Goal: Check status: Check status

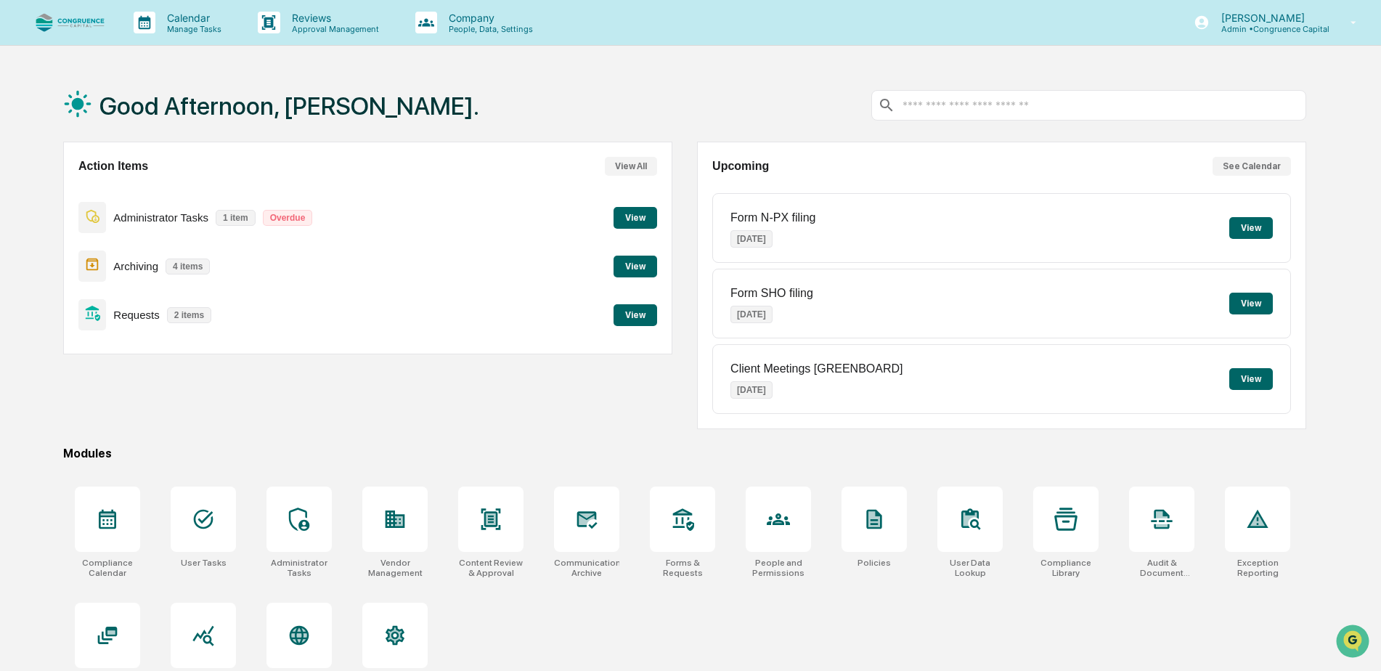
click at [634, 219] on button "View" at bounding box center [636, 218] width 44 height 22
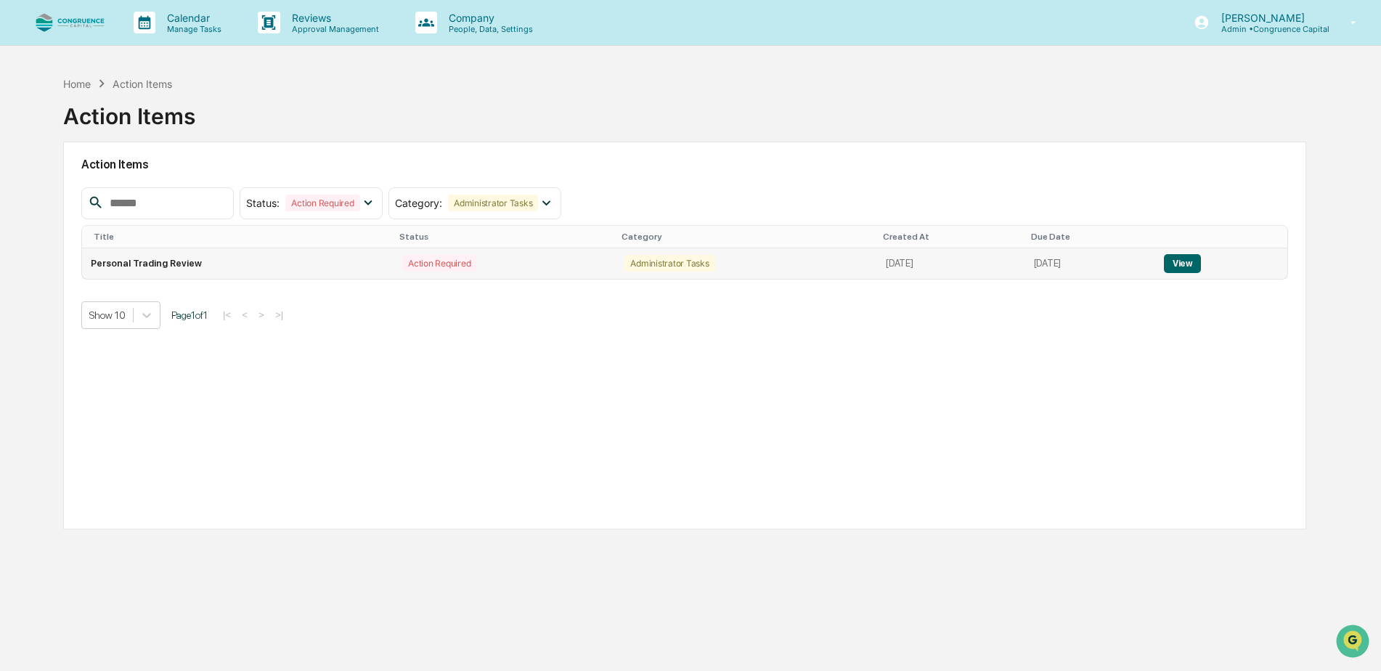
click at [1180, 266] on button "View" at bounding box center [1182, 263] width 37 height 19
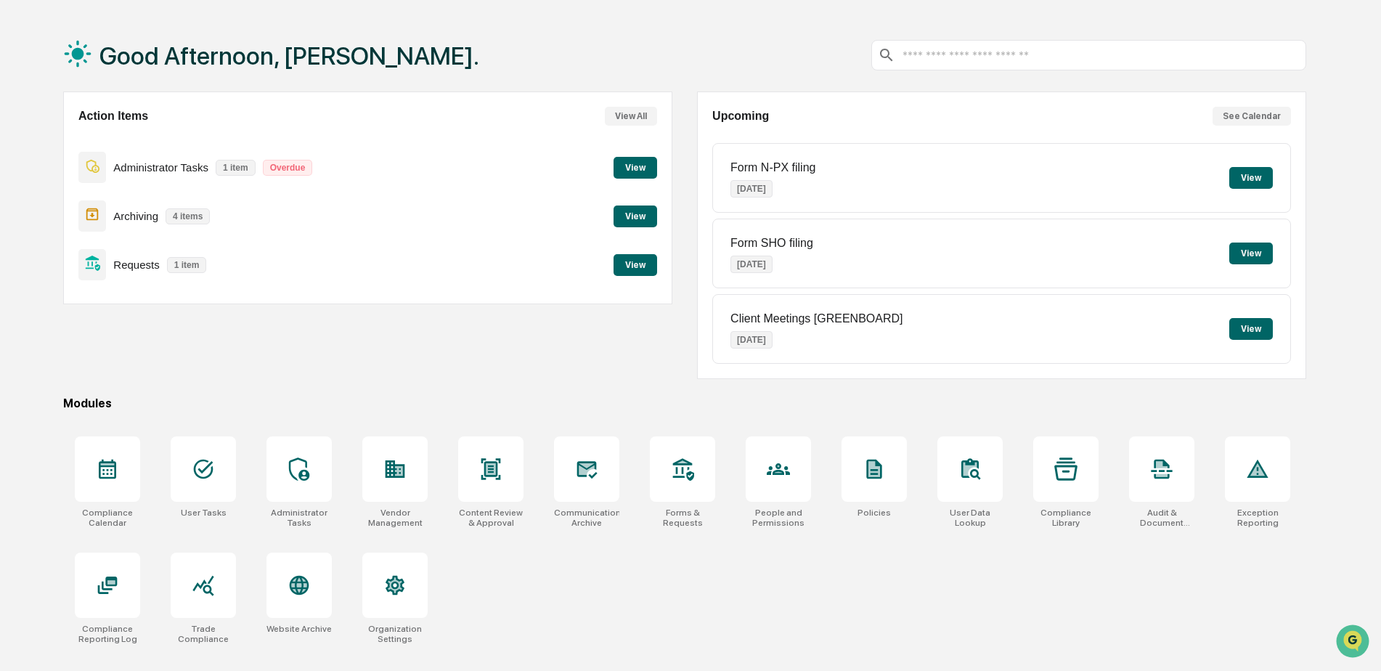
scroll to position [69, 0]
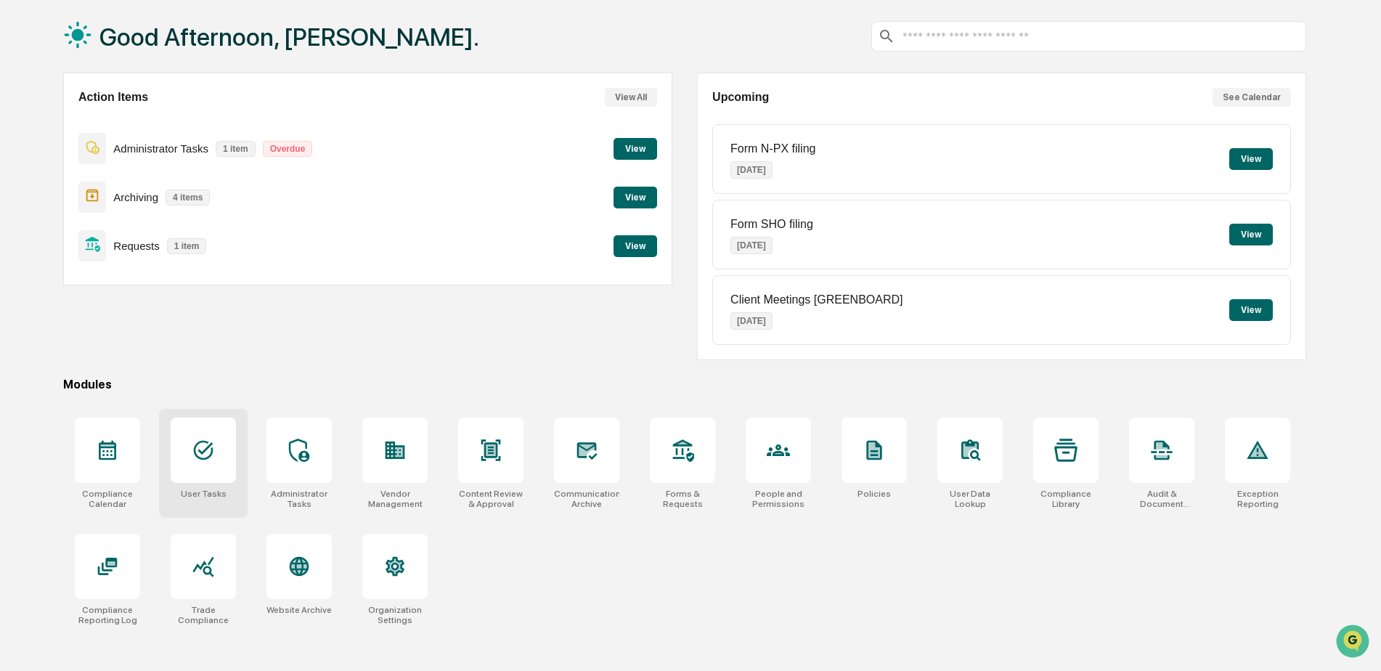
click at [229, 463] on div at bounding box center [203, 450] width 65 height 65
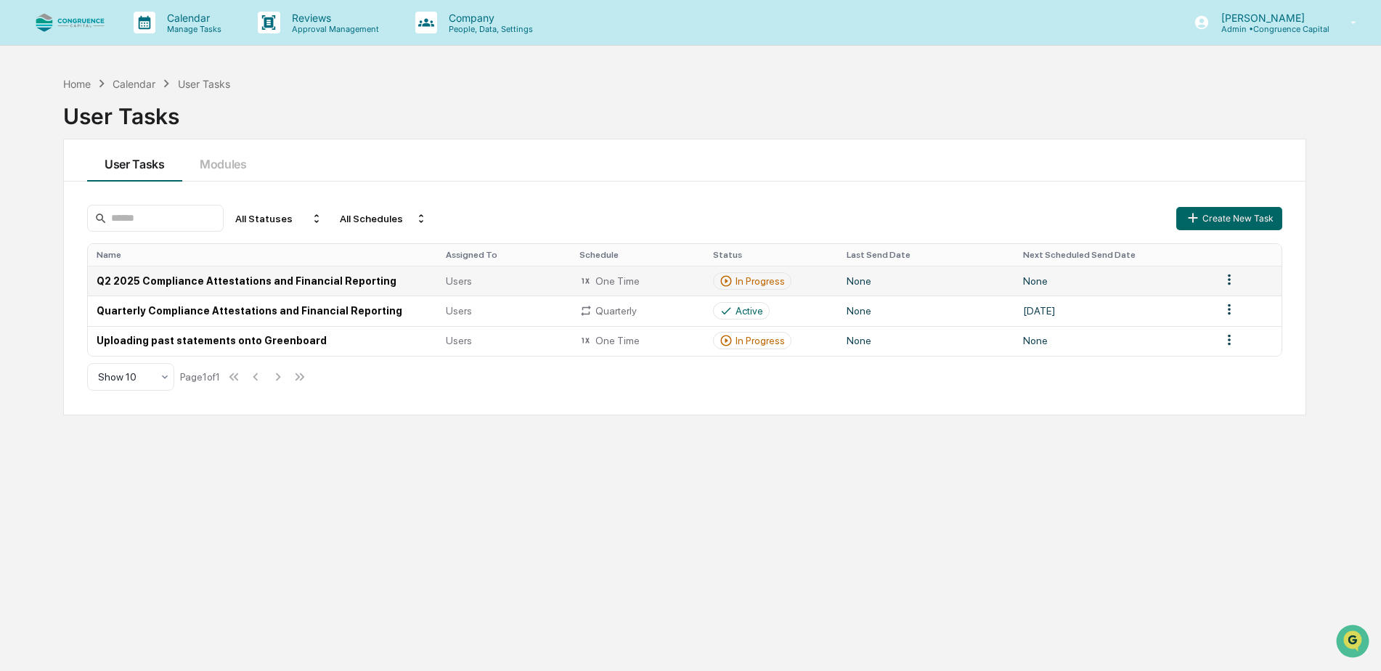
click at [315, 278] on td "Q2 2025 Compliance Attestations and Financial Reporting" at bounding box center [262, 281] width 349 height 30
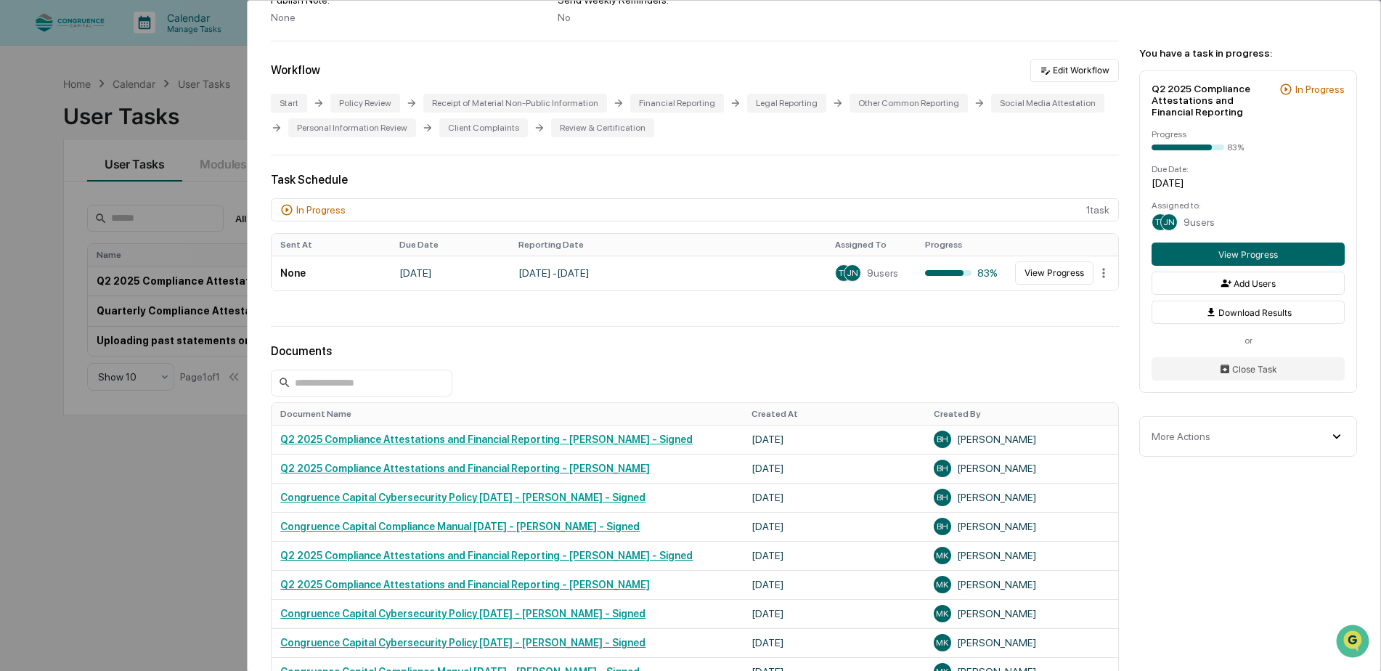
scroll to position [291, 0]
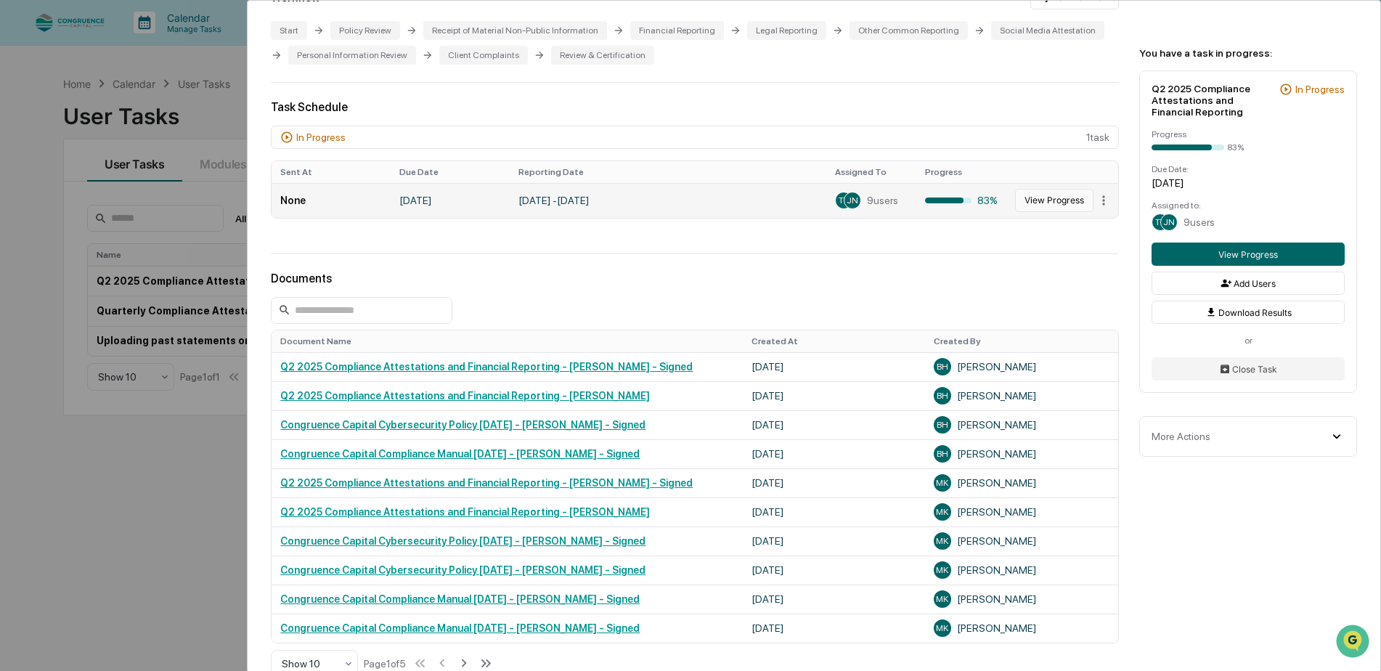
click at [1031, 207] on button "View Progress" at bounding box center [1054, 200] width 78 height 23
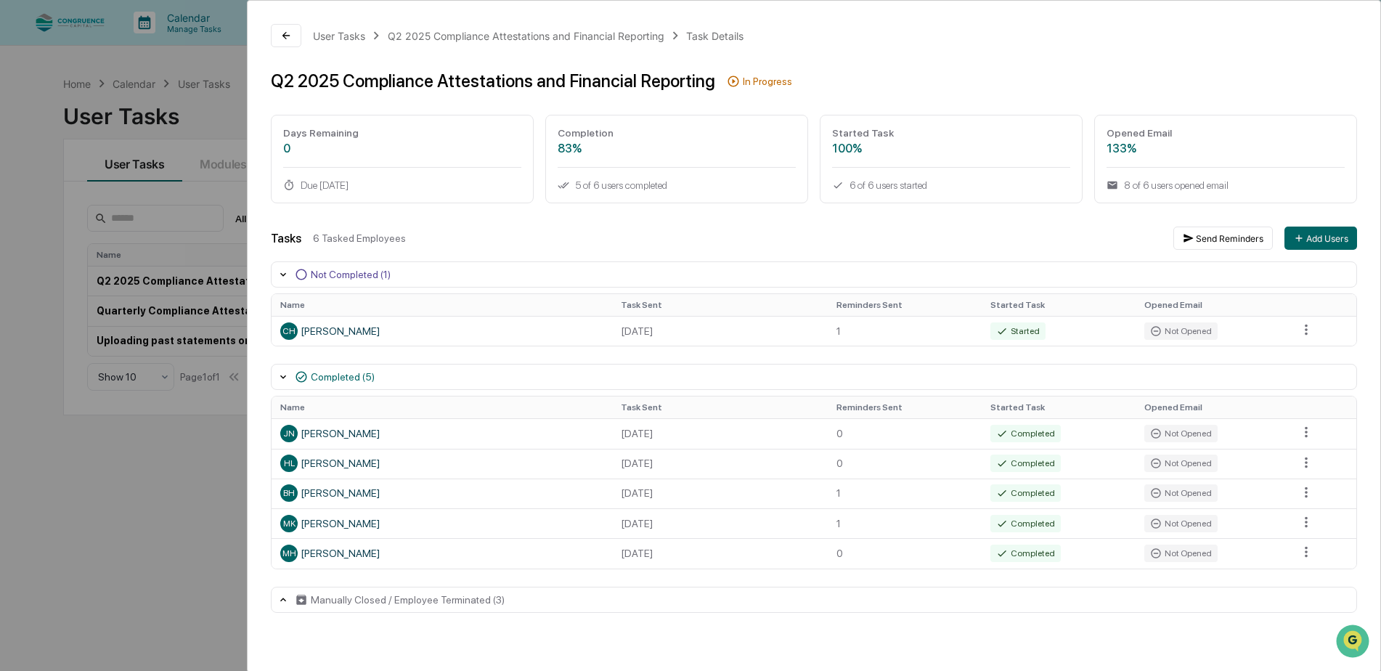
click at [284, 276] on icon at bounding box center [283, 275] width 12 height 12
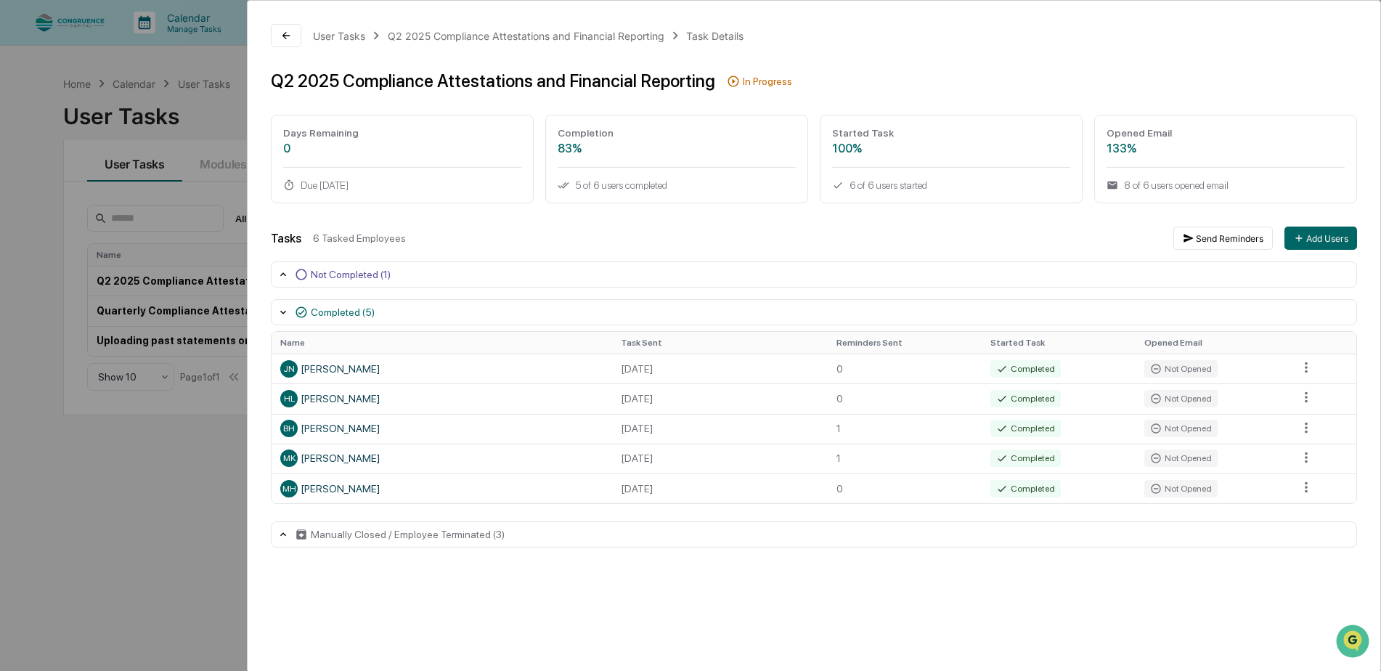
click at [284, 276] on icon at bounding box center [283, 275] width 12 height 12
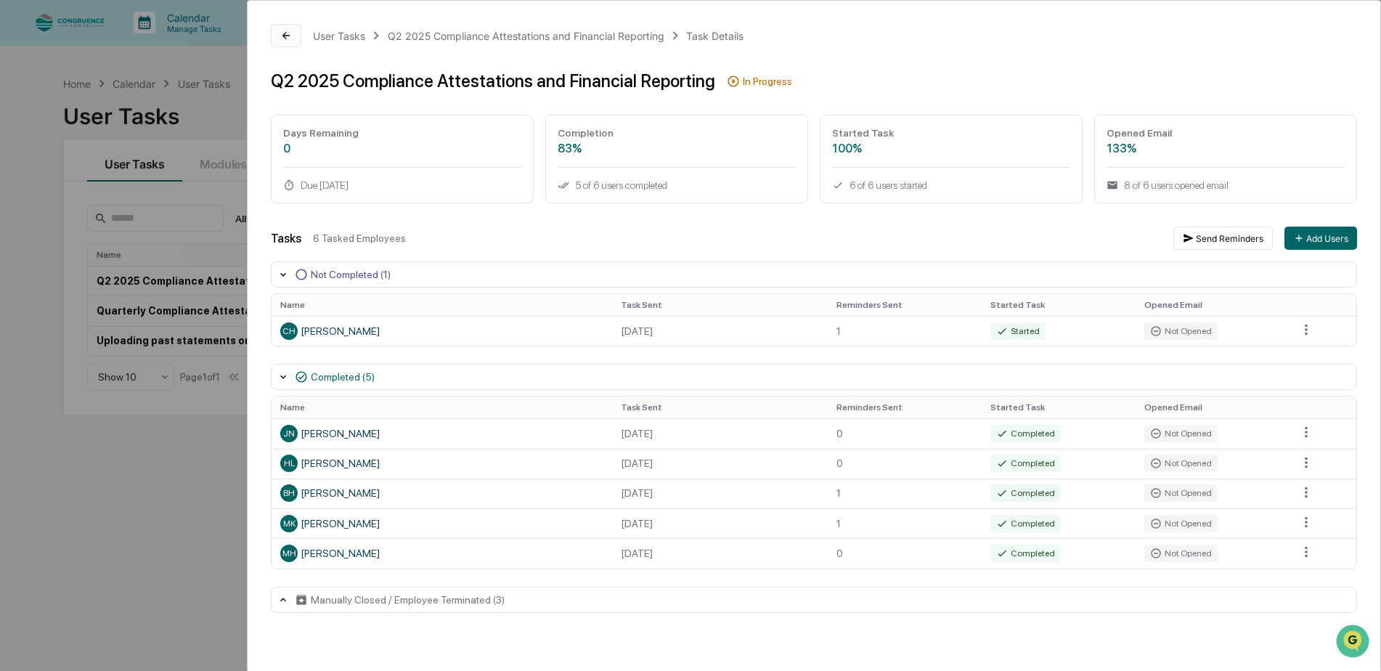
click at [283, 36] on icon at bounding box center [286, 36] width 12 height 12
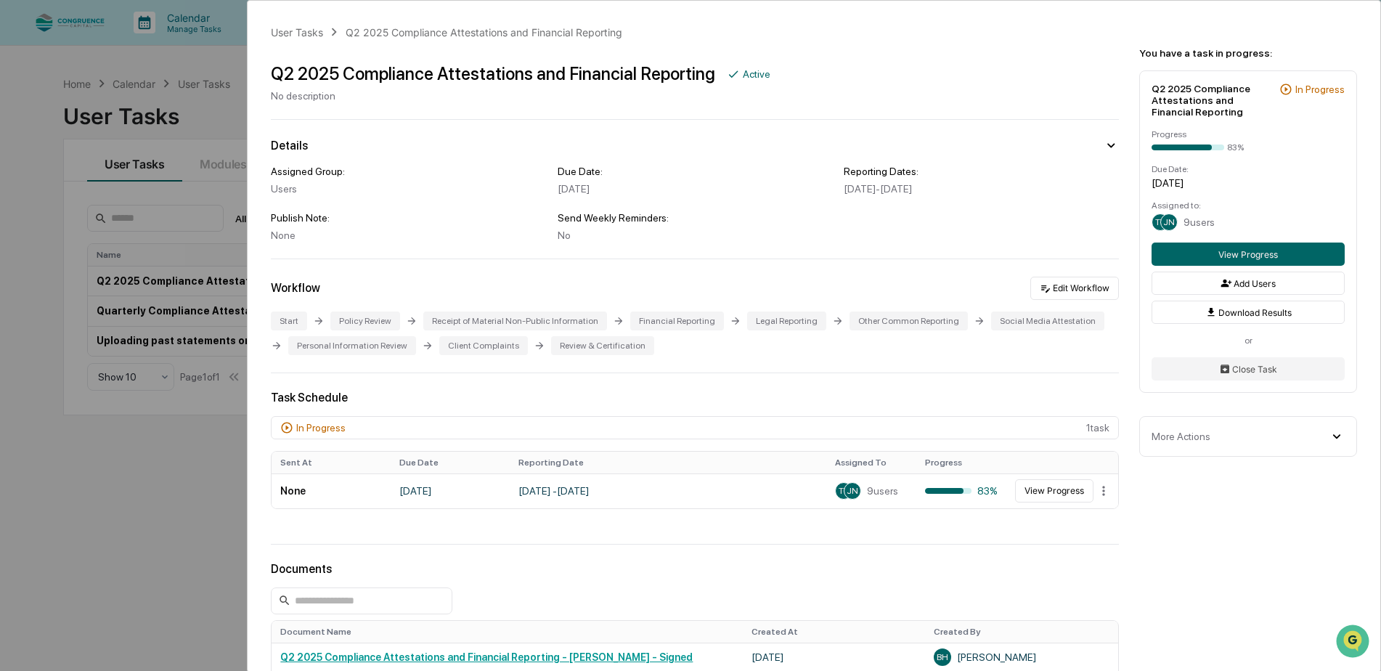
click at [9, 84] on div "User Tasks Q2 2025 Compliance Attestations and Financial Reporting Q2 2025 Comp…" at bounding box center [690, 335] width 1381 height 671
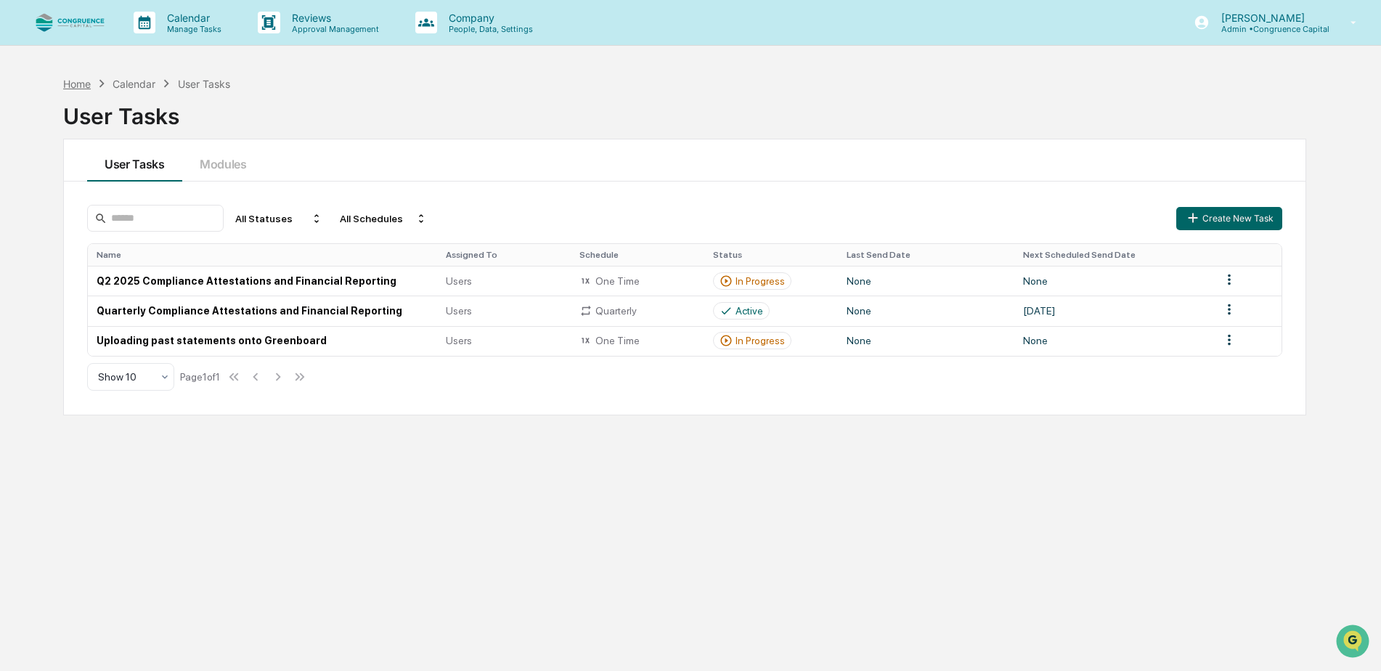
click at [79, 89] on div "Home" at bounding box center [77, 84] width 28 height 12
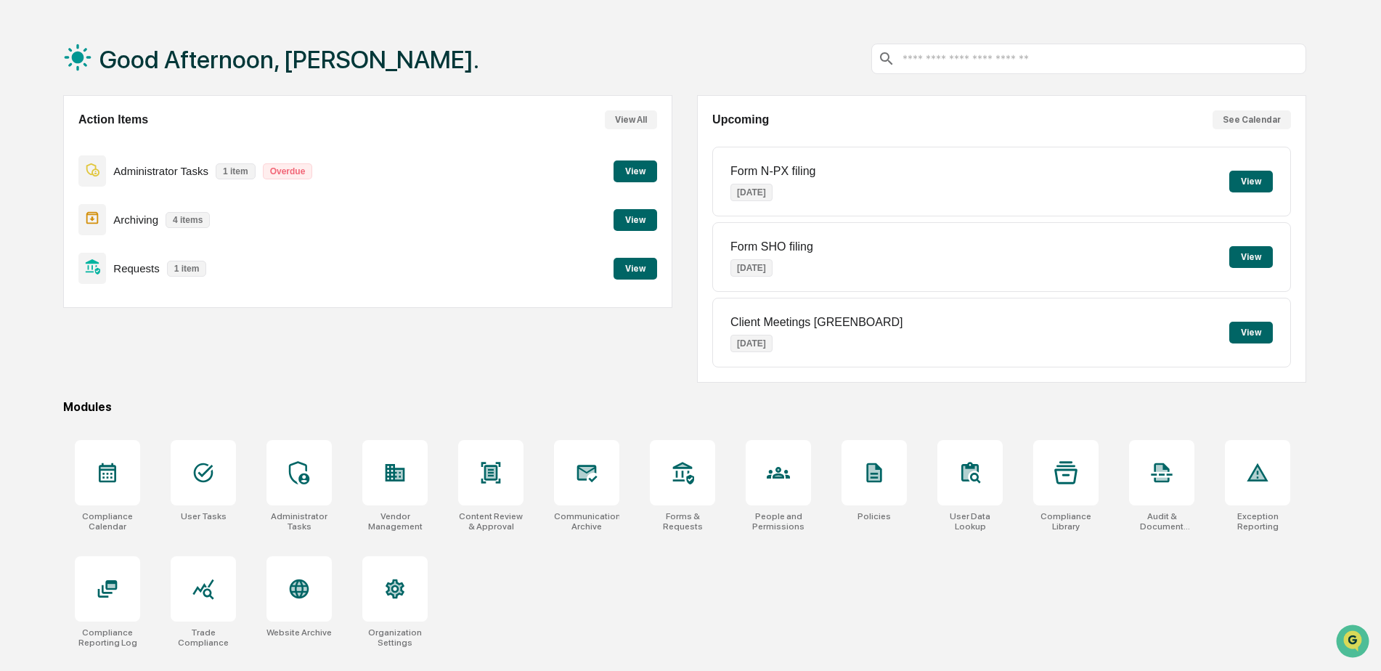
scroll to position [69, 0]
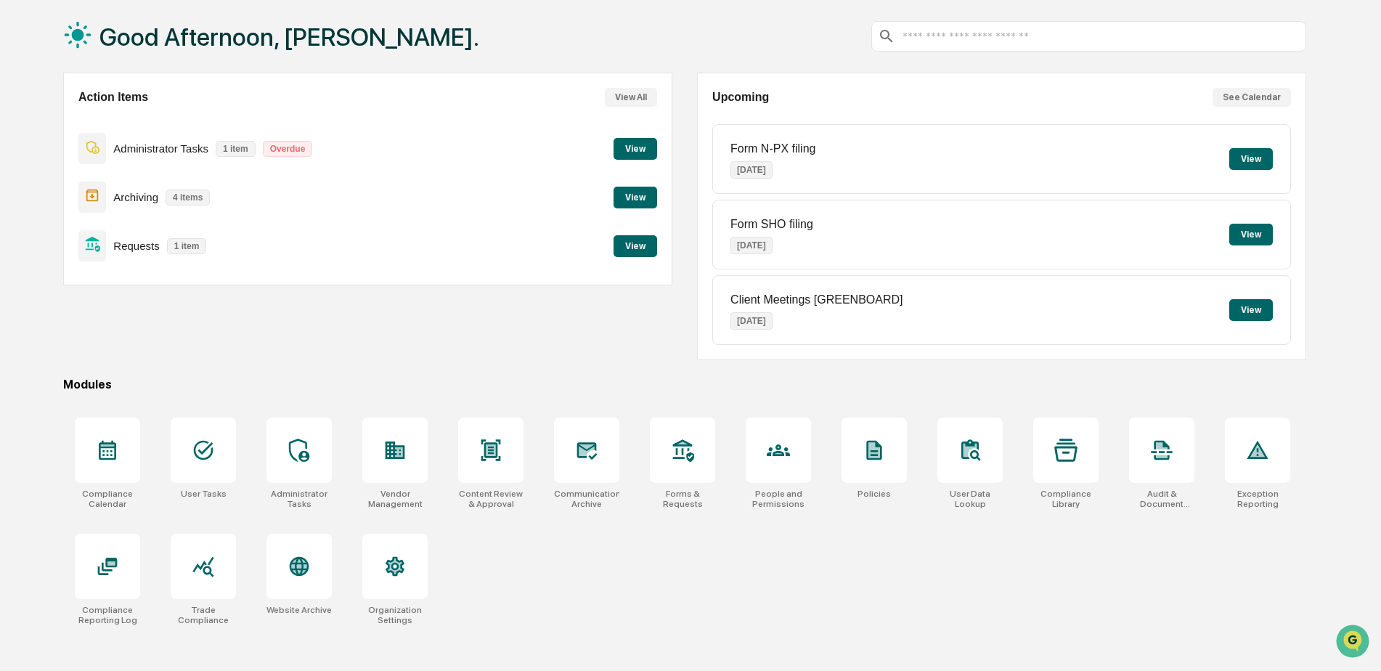
click at [630, 240] on button "View" at bounding box center [636, 246] width 44 height 22
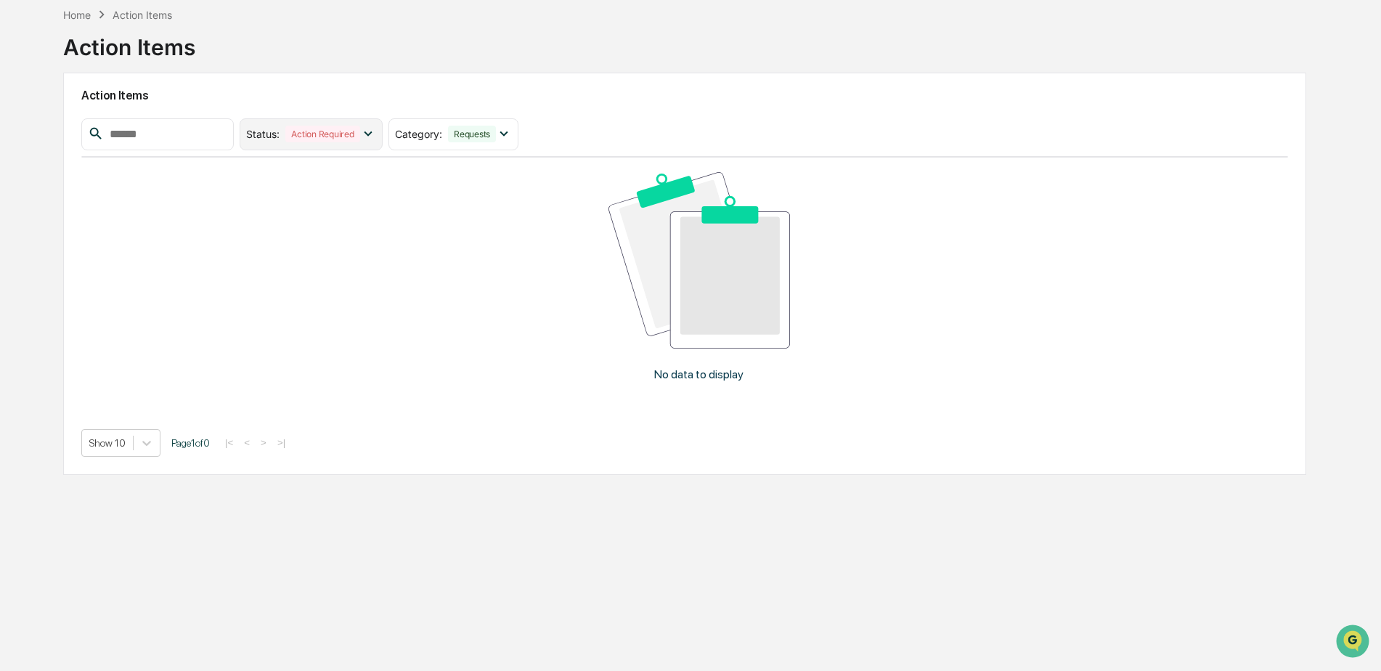
click at [360, 140] on div "Action Required" at bounding box center [322, 134] width 74 height 17
click at [265, 234] on div at bounding box center [258, 227] width 13 height 13
